Goal: Task Accomplishment & Management: Complete application form

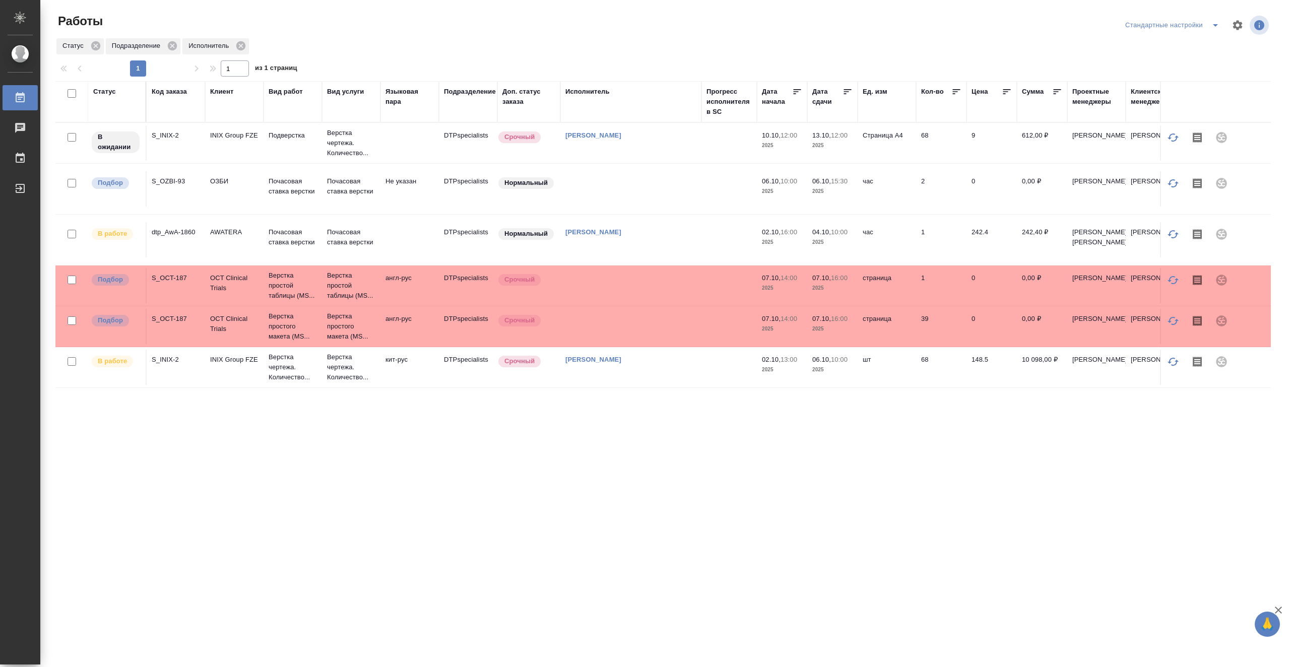
click at [710, 243] on td at bounding box center [729, 239] width 55 height 35
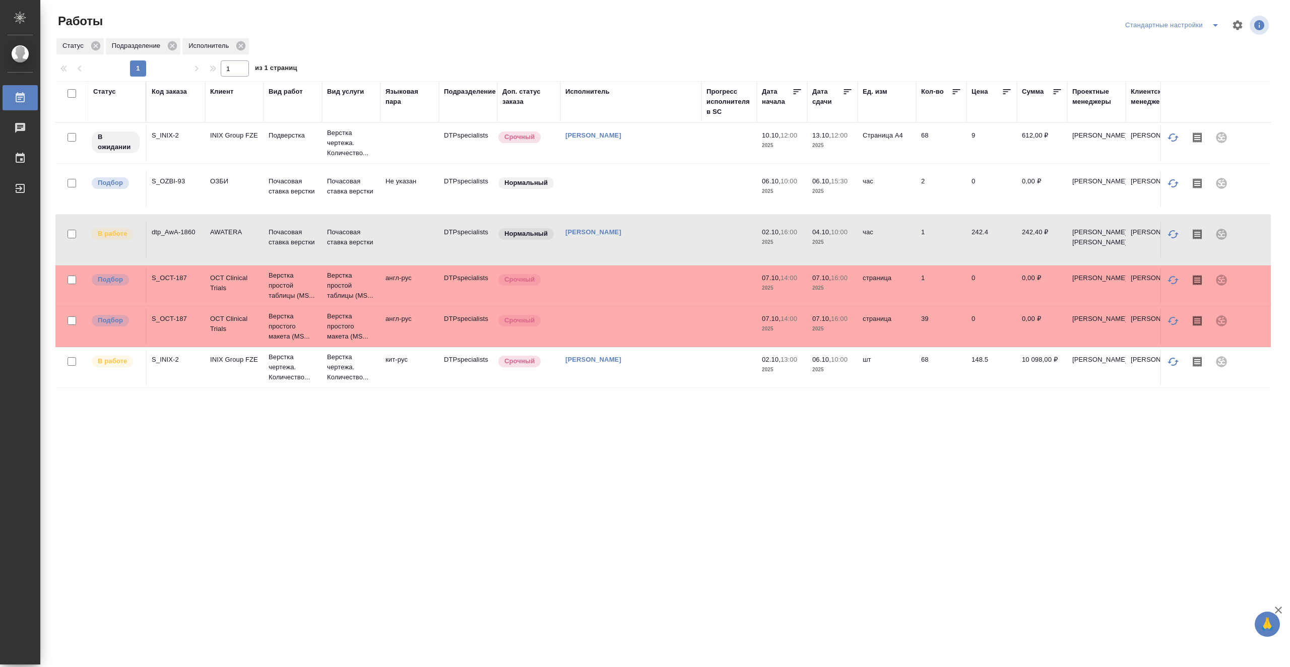
click at [710, 243] on td at bounding box center [729, 239] width 55 height 35
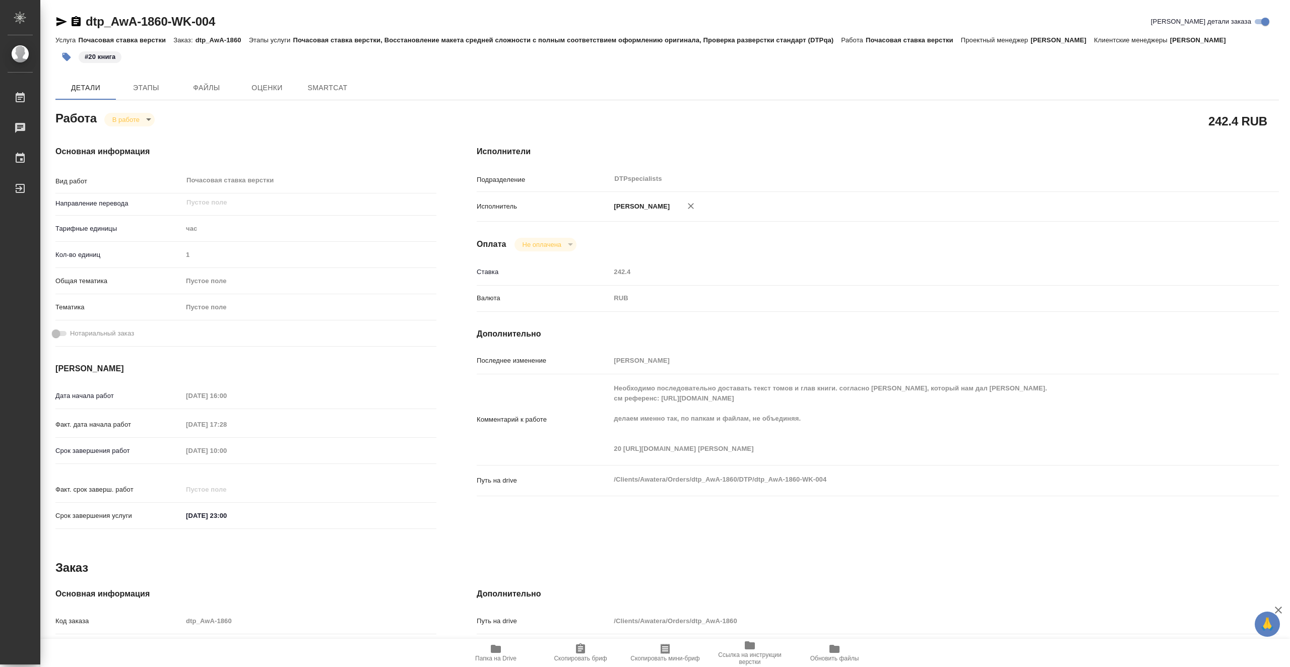
type textarea "x"
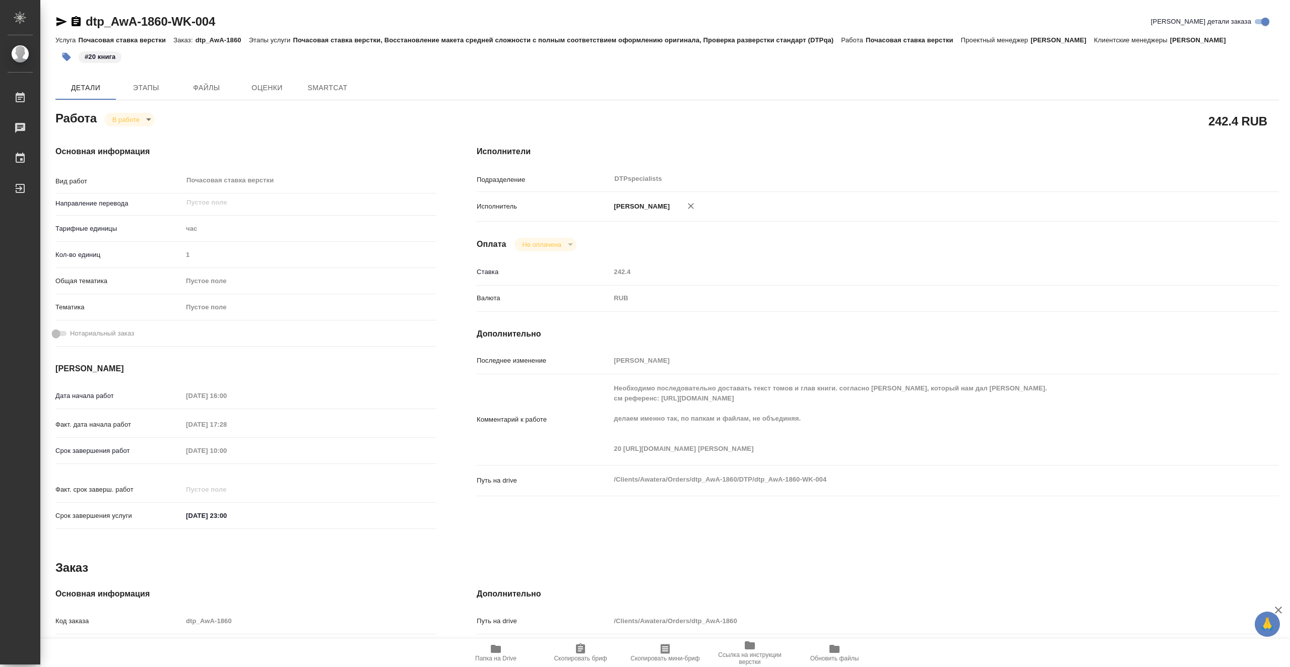
type textarea "x"
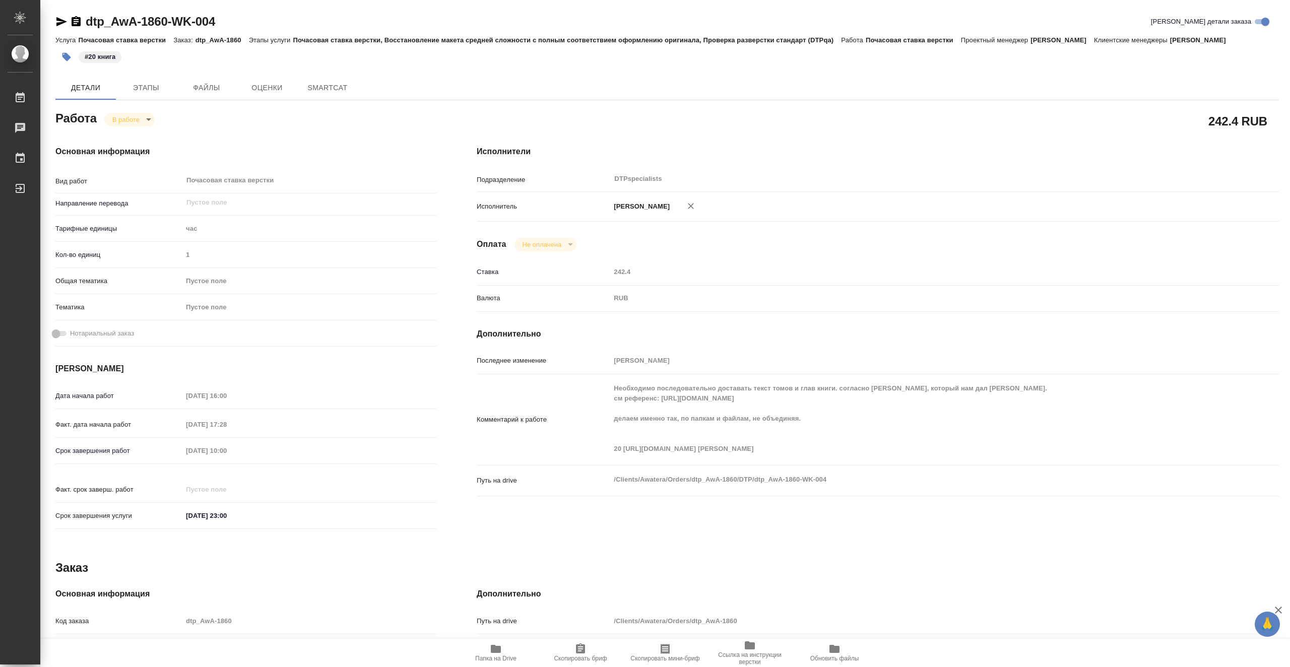
type textarea "x"
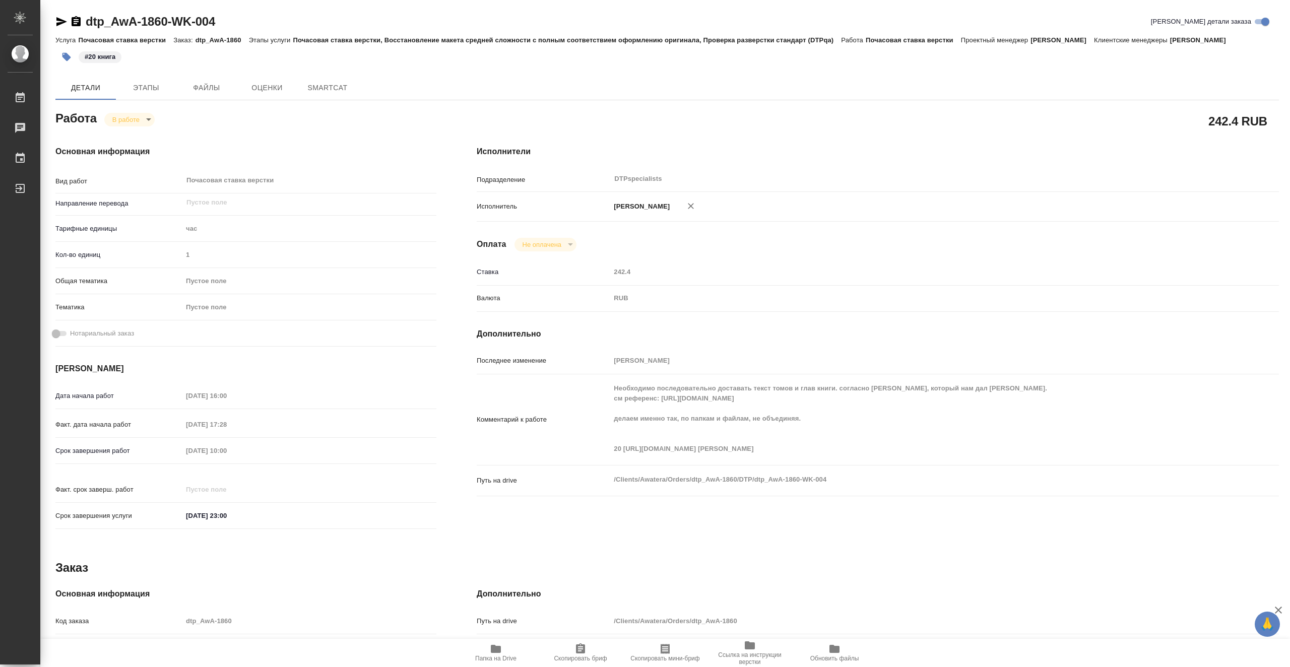
type textarea "x"
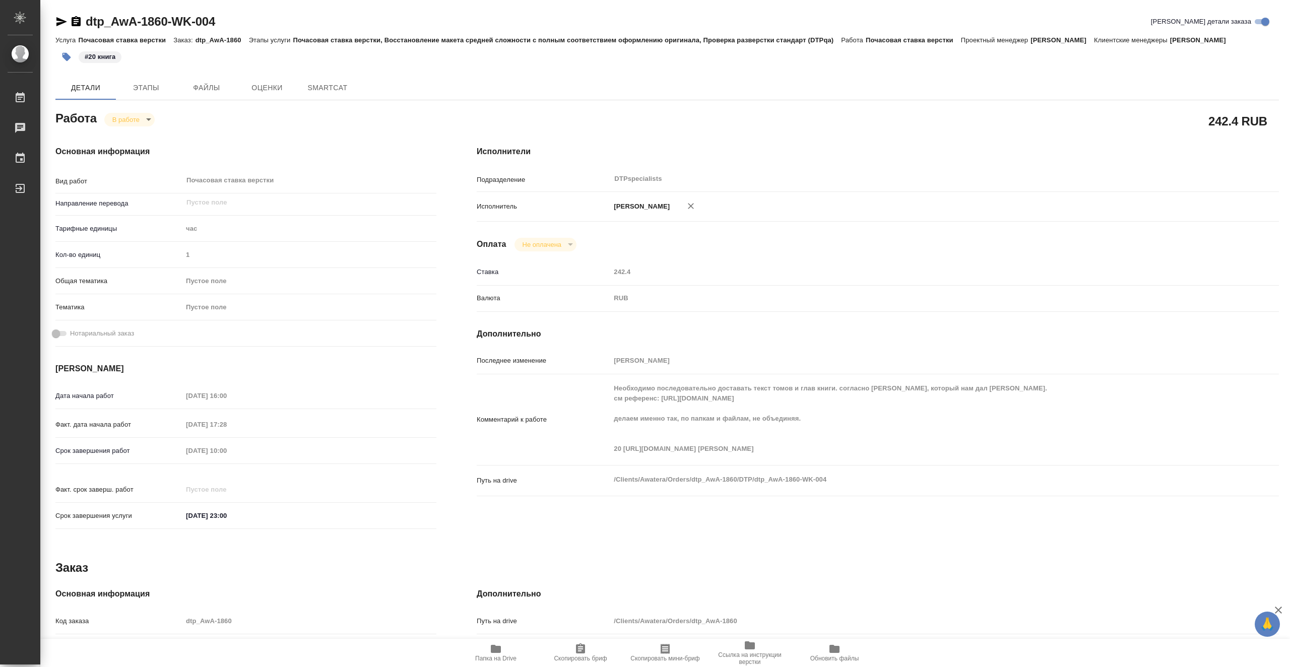
type textarea "x"
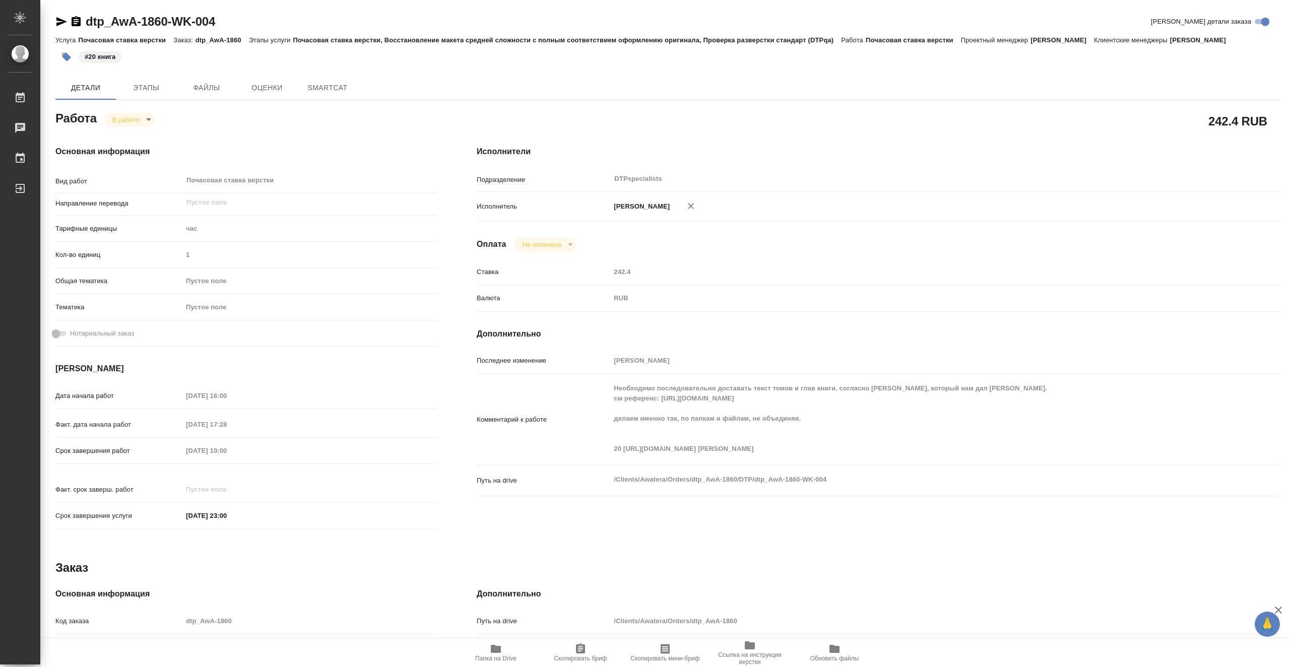
type textarea "x"
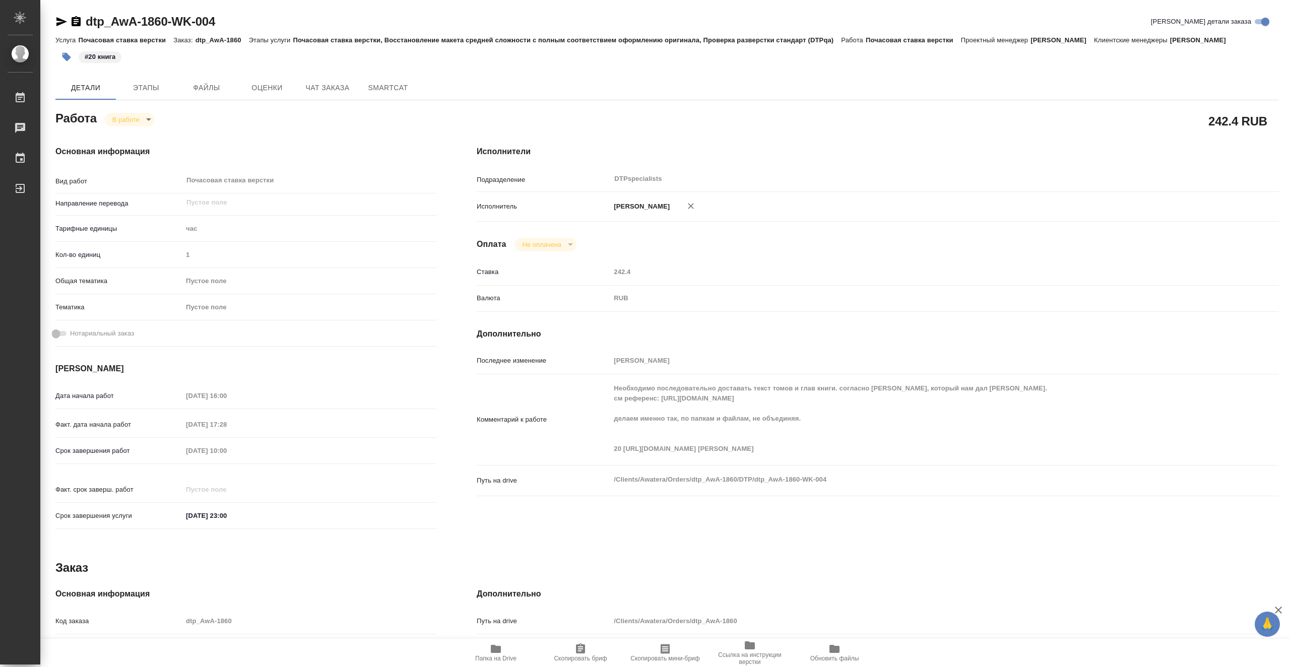
type textarea "x"
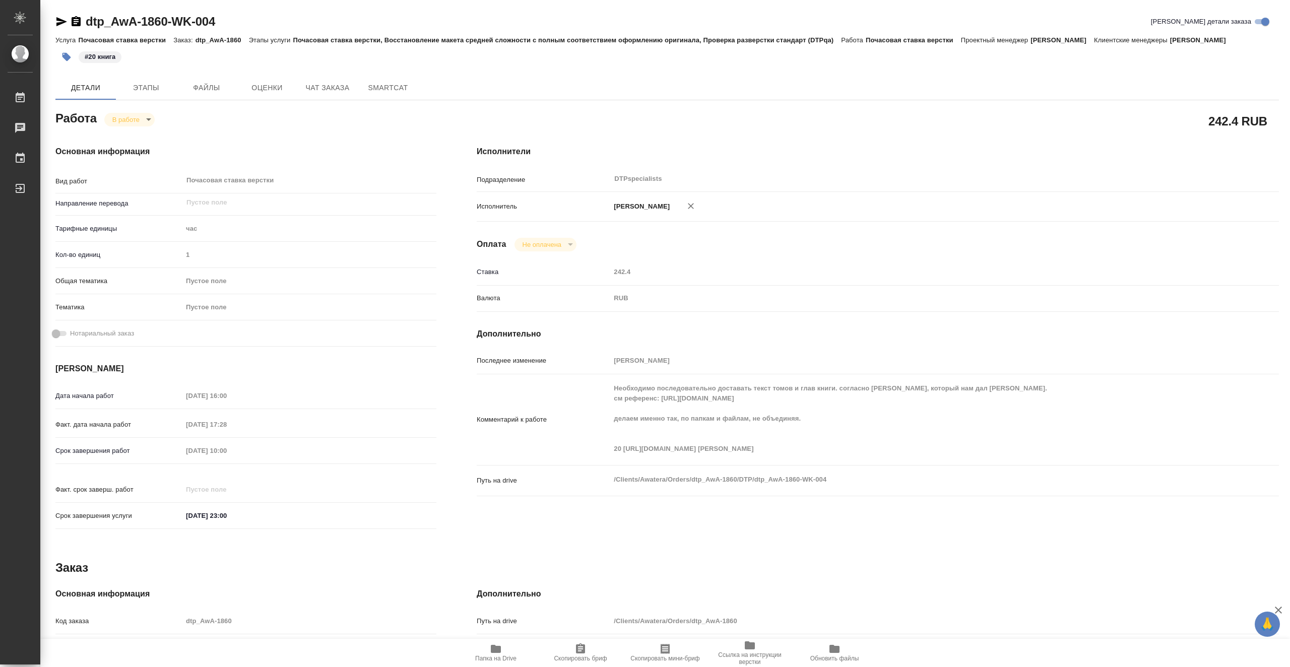
type textarea "x"
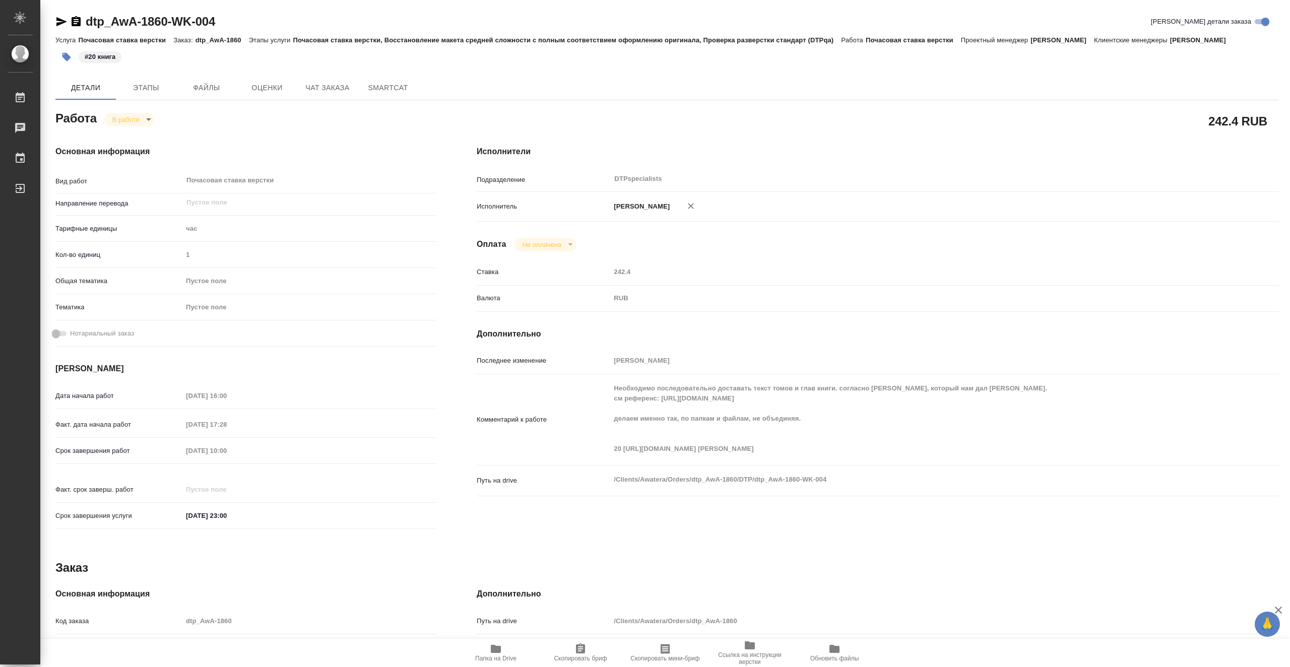
click at [498, 652] on icon "button" at bounding box center [496, 649] width 10 height 8
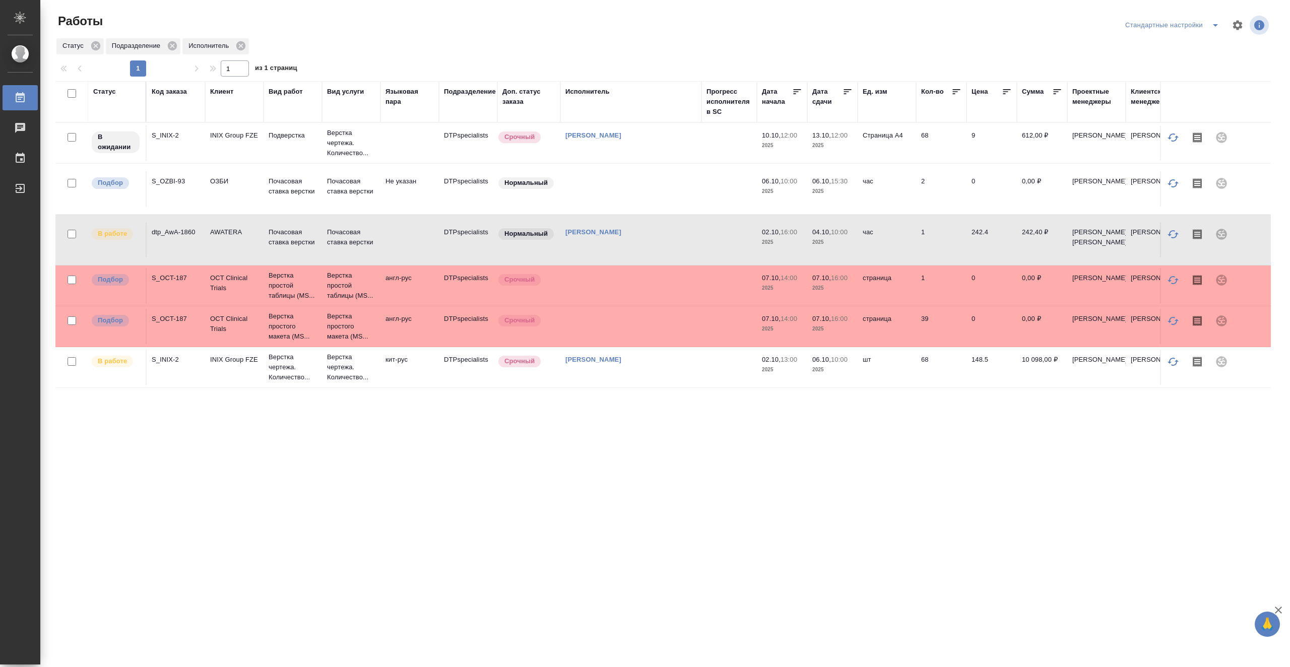
click at [964, 559] on div ".cls-1 fill:#fff; AWATERA Vasiutchenko [PERSON_NAME] 0 Чаты График Выйти Работы…" at bounding box center [645, 333] width 1290 height 667
